Goal: Navigation & Orientation: Find specific page/section

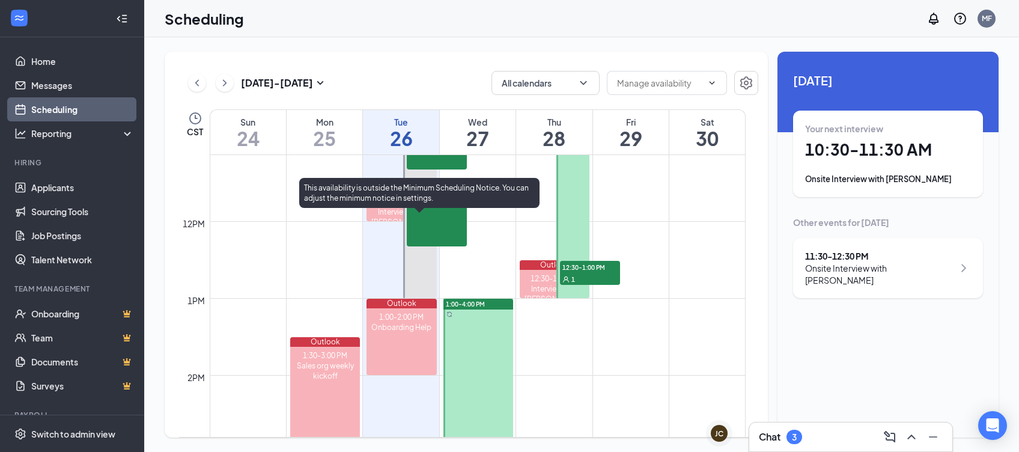
scroll to position [911, 0]
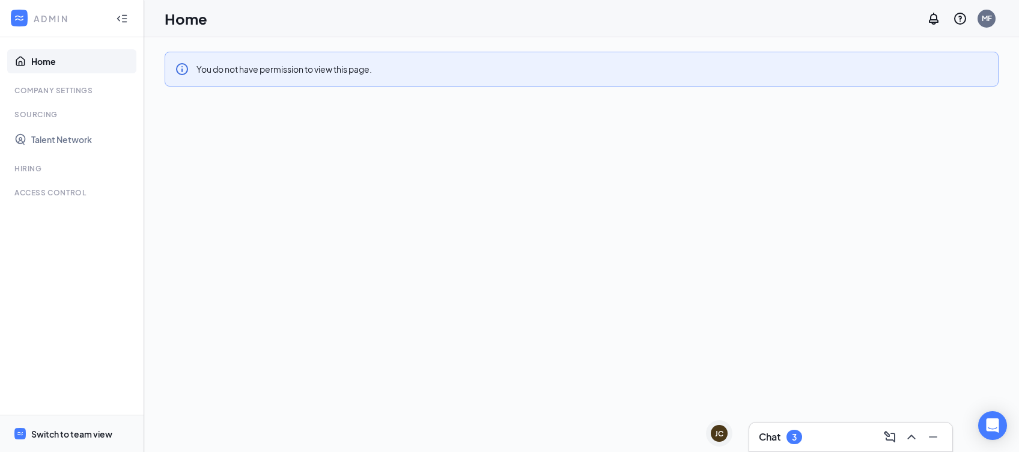
click at [86, 432] on div "Switch to team view" at bounding box center [71, 434] width 81 height 12
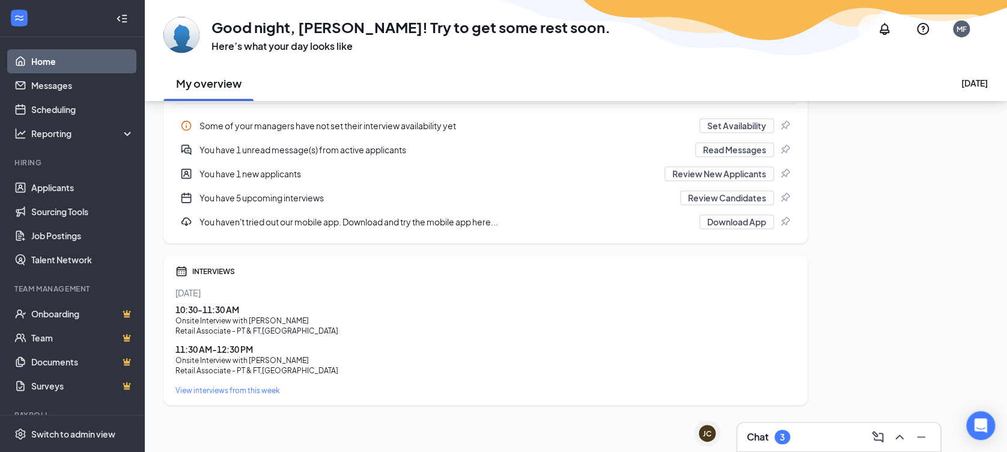
scroll to position [255, 0]
click at [255, 389] on div "View interviews from this week" at bounding box center [485, 389] width 620 height 10
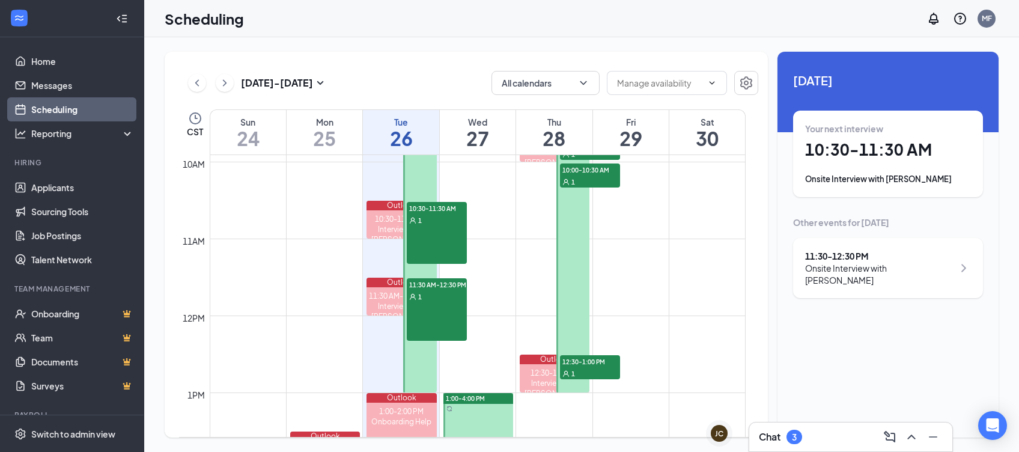
scroll to position [842, 0]
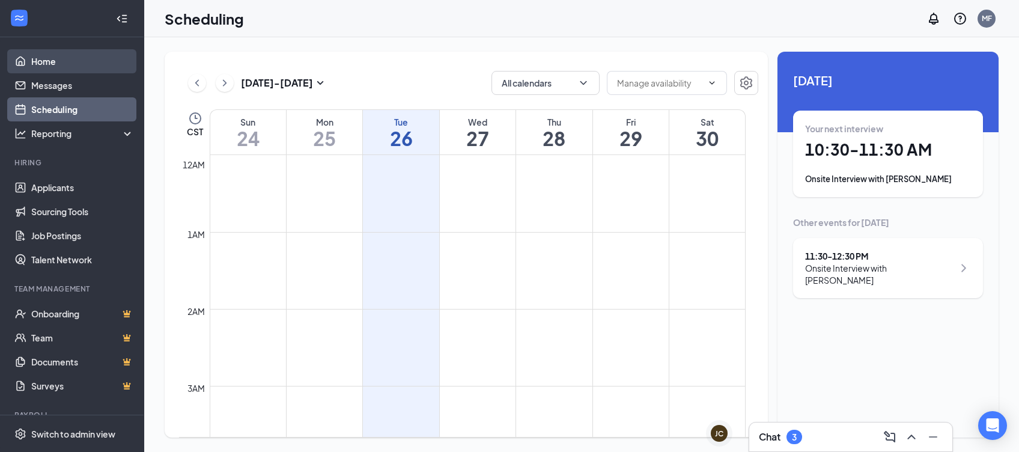
click at [50, 70] on link "Home" at bounding box center [82, 61] width 103 height 24
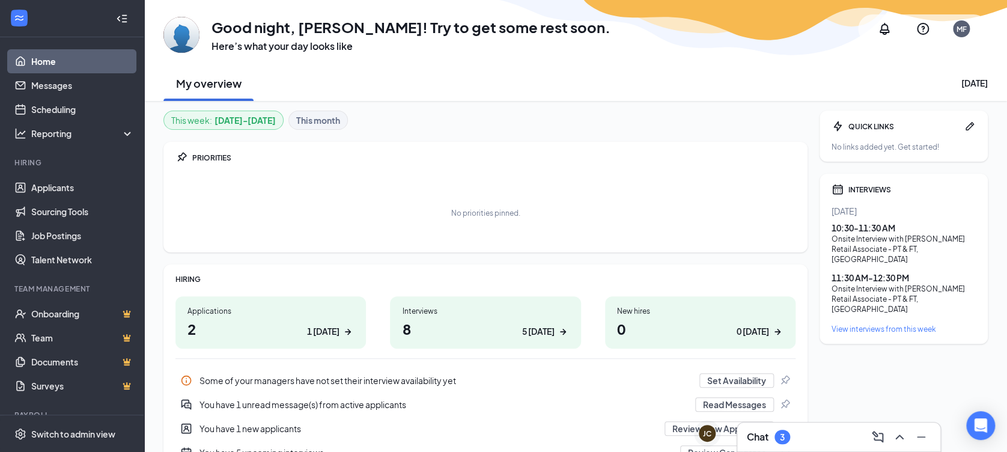
click at [420, 329] on h1 "8 5 today" at bounding box center [485, 328] width 166 height 20
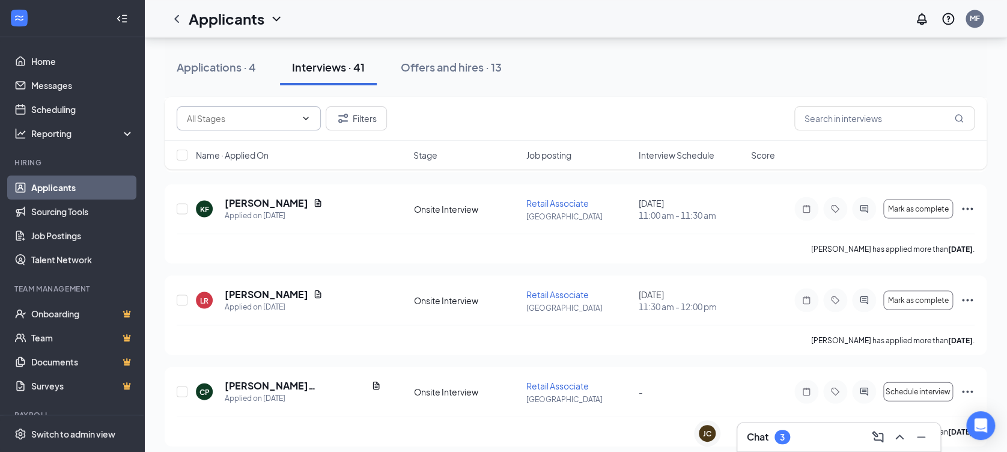
scroll to position [1041, 0]
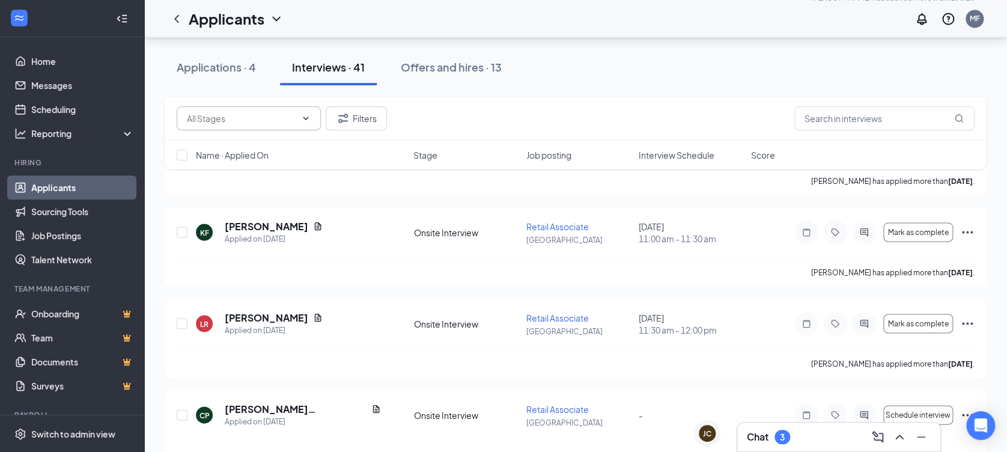
click at [241, 120] on input "text" at bounding box center [241, 118] width 109 height 13
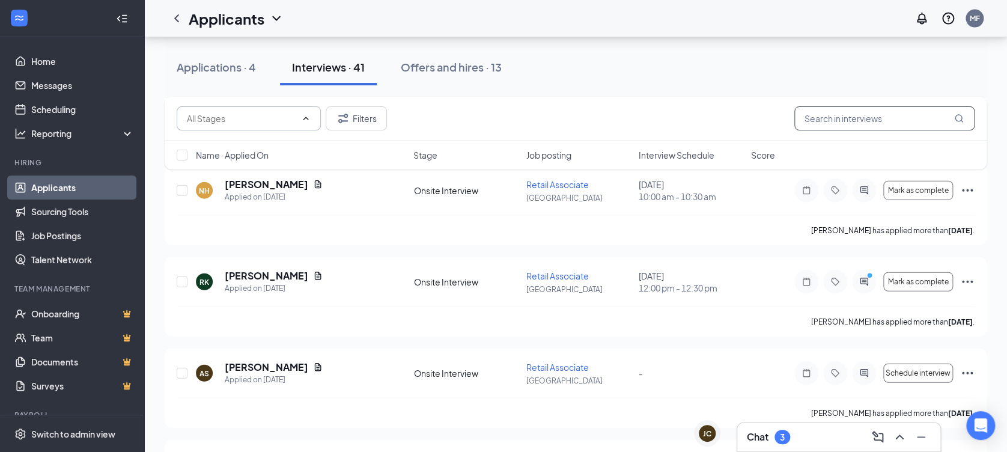
scroll to position [1281, 0]
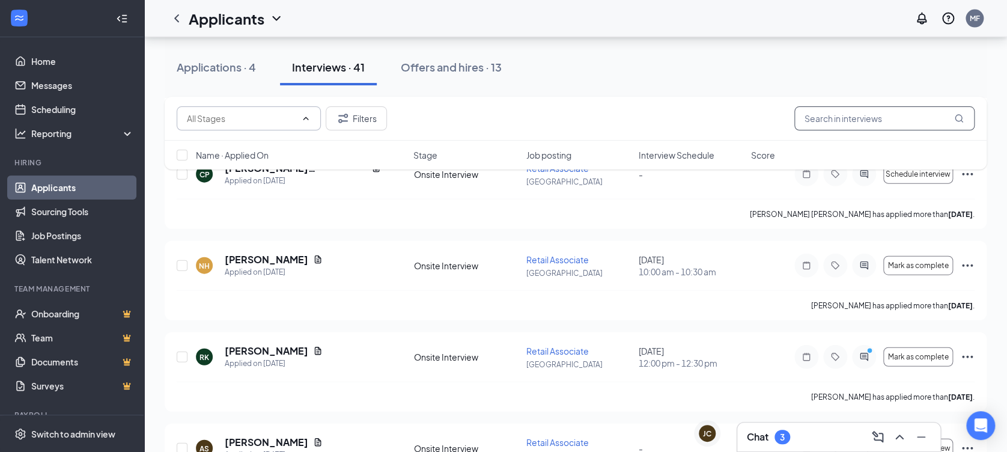
click at [840, 117] on input "text" at bounding box center [884, 118] width 180 height 24
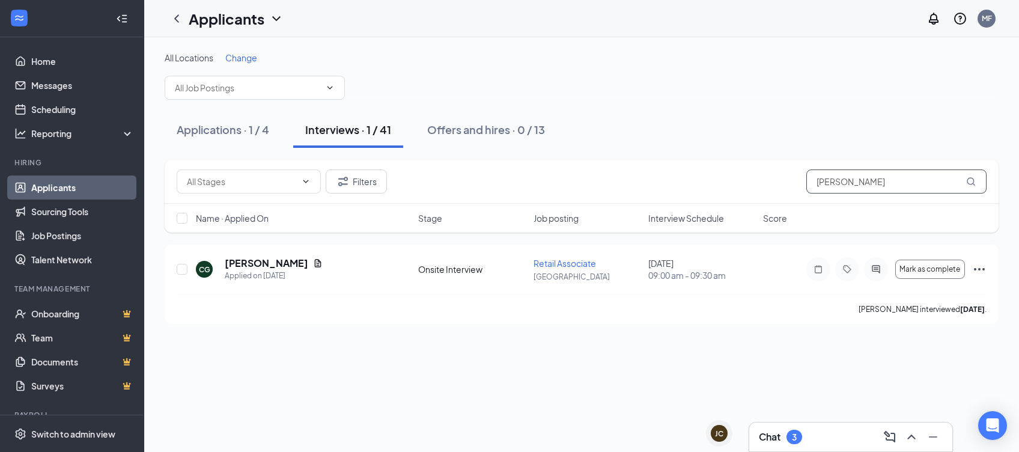
type input "christopher"
click at [60, 79] on link "Messages" at bounding box center [82, 85] width 103 height 24
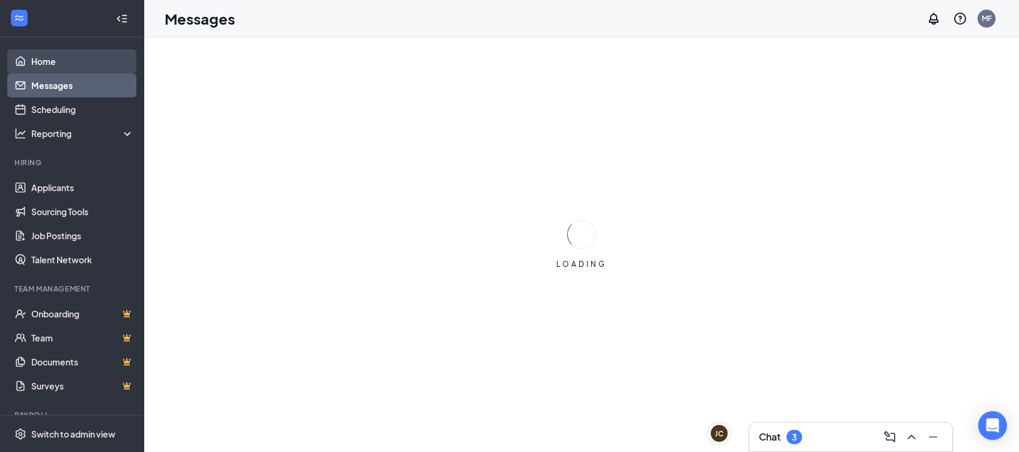
click at [53, 52] on link "Home" at bounding box center [82, 61] width 103 height 24
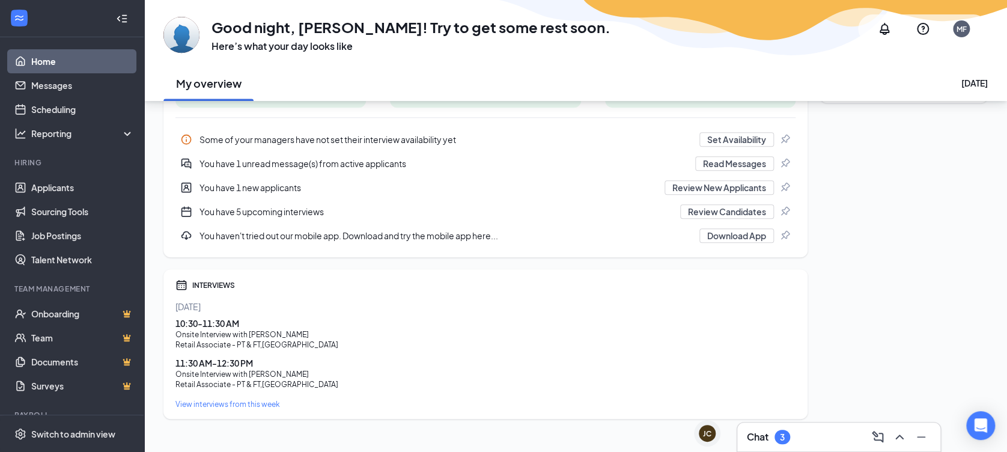
scroll to position [255, 0]
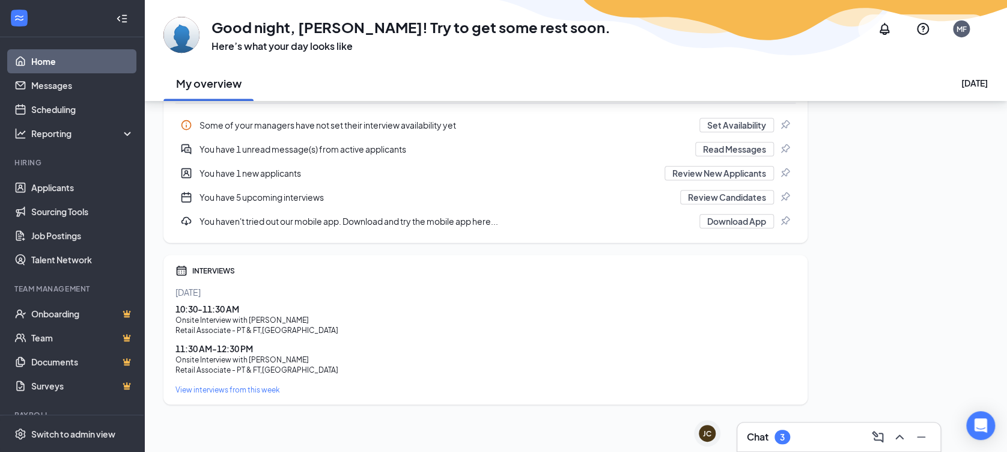
click at [268, 392] on div "View interviews from this week" at bounding box center [485, 389] width 620 height 10
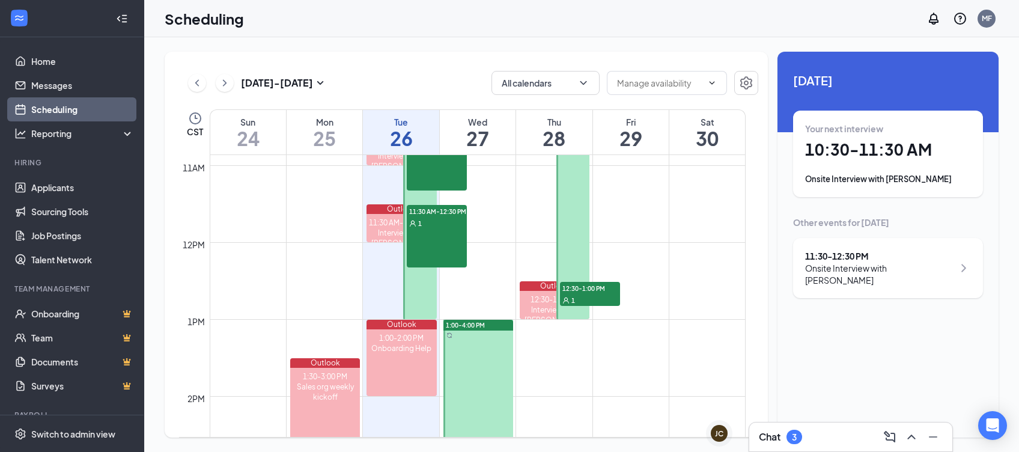
scroll to position [831, 0]
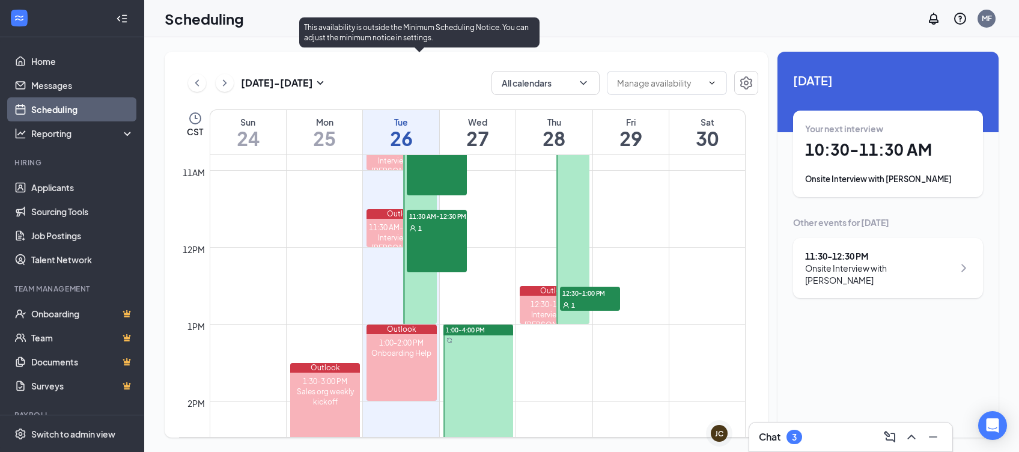
click at [450, 225] on div "1" at bounding box center [437, 228] width 60 height 12
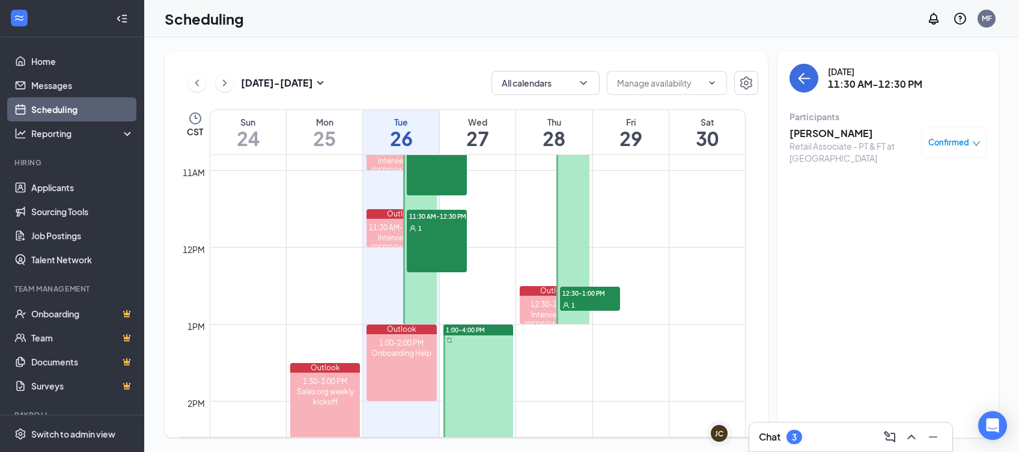
scroll to position [670, 0]
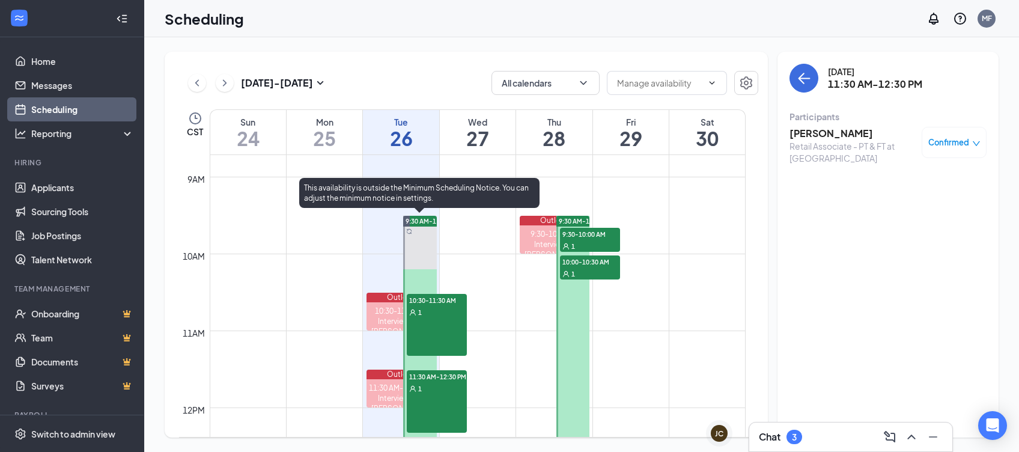
click at [421, 330] on div "10:30-11:30 AM 1" at bounding box center [437, 325] width 60 height 62
click at [442, 399] on div "11:30 AM-12:30 PM 1" at bounding box center [437, 401] width 60 height 62
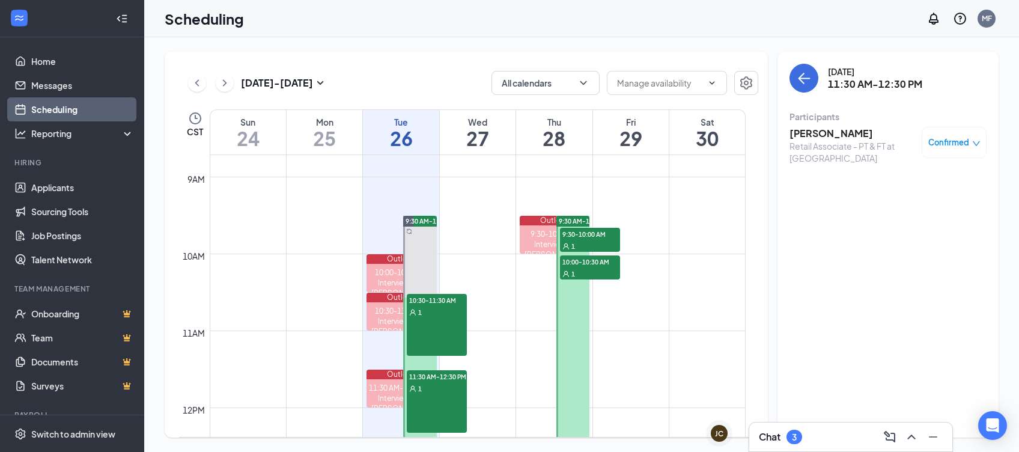
scroll to position [831, 0]
